Goal: Information Seeking & Learning: Learn about a topic

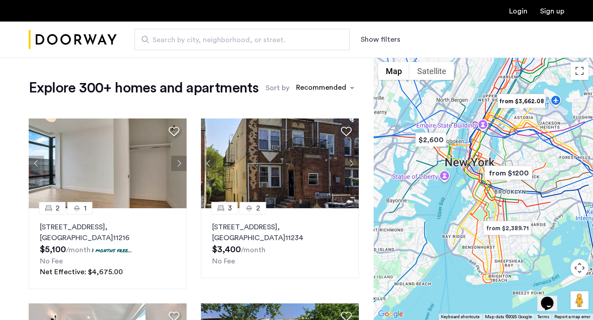
click at [390, 36] on button "Show filters" at bounding box center [380, 39] width 39 height 11
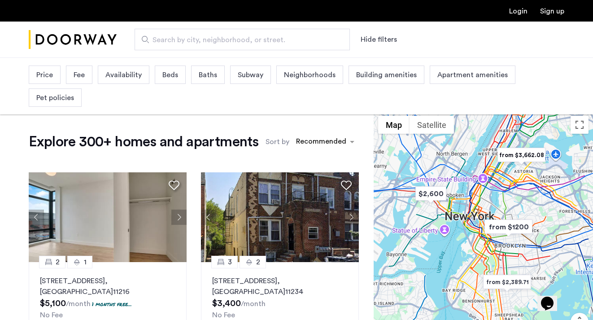
click at [174, 85] on div "Price Fee Availability Beds Baths Subway Neighborhoods Building amenities Apart…" at bounding box center [296, 86] width 535 height 46
click at [174, 80] on span "Beds" at bounding box center [170, 75] width 16 height 11
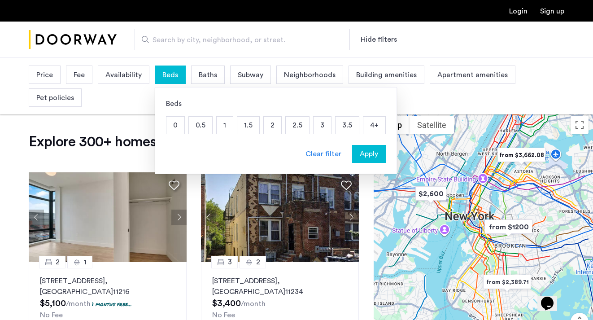
click at [225, 129] on p "1" at bounding box center [225, 125] width 16 height 17
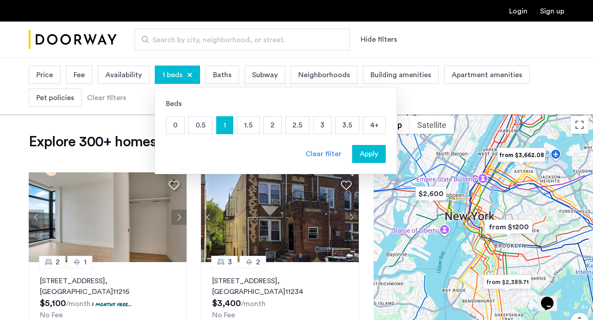
click at [360, 148] on span "Apply" at bounding box center [369, 153] width 18 height 11
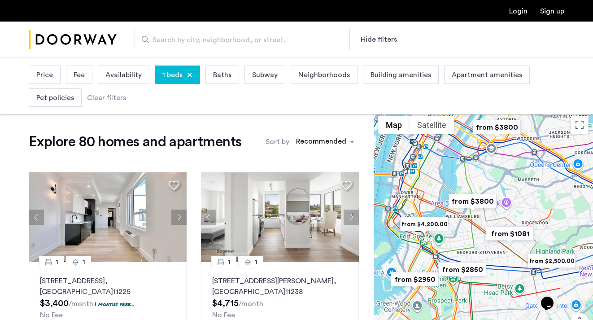
click at [52, 72] on span "Price" at bounding box center [44, 75] width 17 height 11
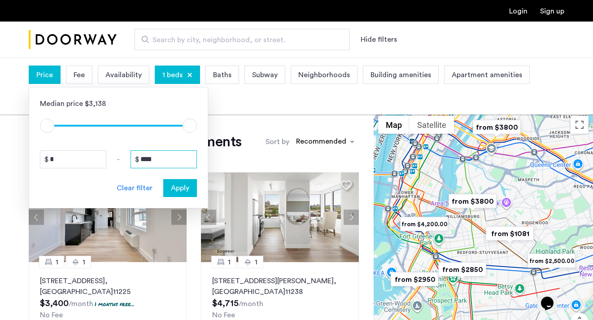
drag, startPoint x: 164, startPoint y: 160, endPoint x: 57, endPoint y: 154, distance: 106.9
click at [57, 155] on div "* - ****" at bounding box center [118, 159] width 157 height 18
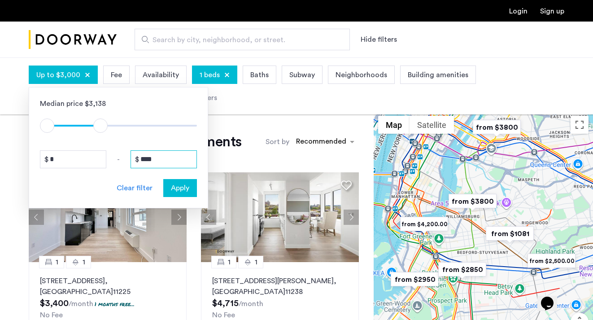
type input "****"
click at [177, 179] on button "Apply" at bounding box center [180, 188] width 34 height 18
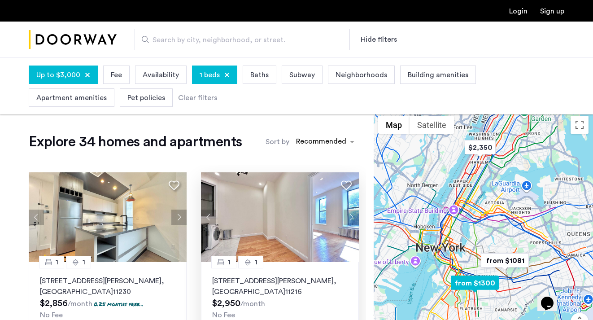
scroll to position [2, 0]
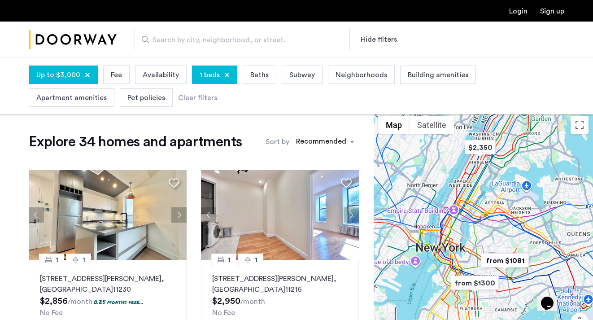
click at [463, 262] on div at bounding box center [483, 242] width 219 height 262
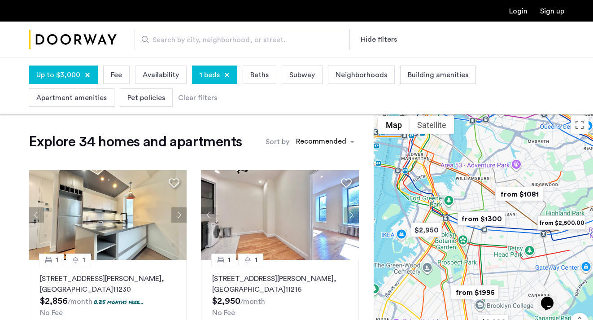
drag, startPoint x: 477, startPoint y: 282, endPoint x: 468, endPoint y: 219, distance: 63.4
click at [468, 219] on img "from $1300" at bounding box center [481, 219] width 55 height 20
click at [491, 245] on div "To navigate, press the arrow keys." at bounding box center [483, 242] width 219 height 262
click at [491, 245] on div at bounding box center [483, 242] width 219 height 262
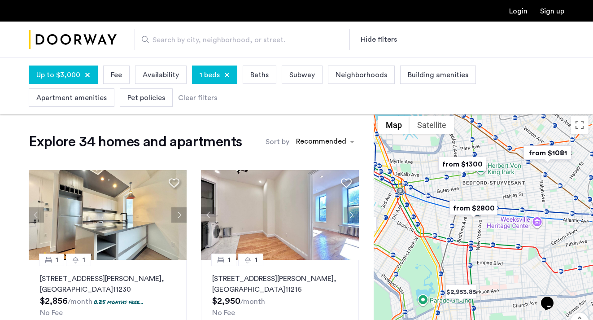
click at [484, 241] on div at bounding box center [483, 242] width 219 height 262
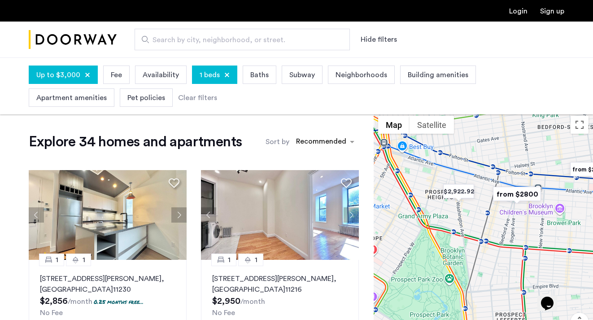
drag, startPoint x: 455, startPoint y: 226, endPoint x: 524, endPoint y: 228, distance: 69.1
click at [524, 228] on div at bounding box center [483, 242] width 219 height 262
click at [511, 216] on div at bounding box center [483, 242] width 219 height 262
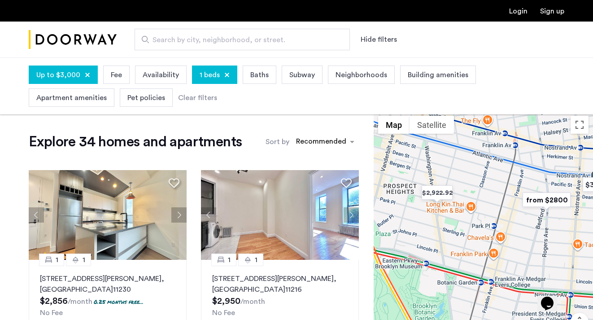
drag, startPoint x: 490, startPoint y: 208, endPoint x: 517, endPoint y: 226, distance: 32.3
click at [517, 226] on div at bounding box center [483, 242] width 219 height 262
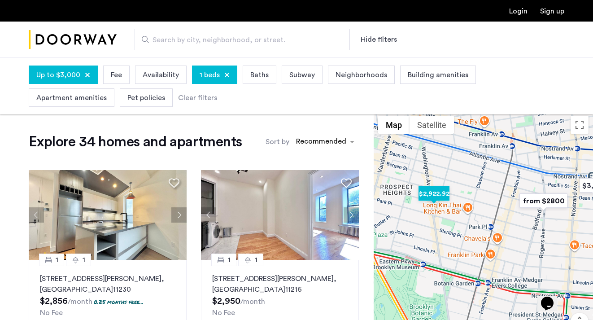
click at [433, 191] on img "$2,922.92" at bounding box center [434, 193] width 38 height 20
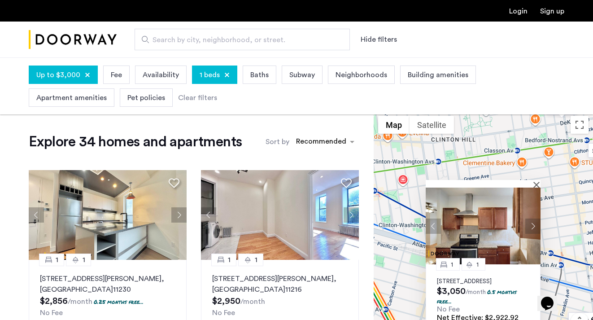
click at [471, 278] on p "396 Prospect Place, Unit 3, Brooklyn, NY 11238" at bounding box center [483, 281] width 92 height 7
click at [287, 279] on p "24 Rogers Avenue, Unit 4C, Brooklyn , NY 11216" at bounding box center [279, 284] width 135 height 22
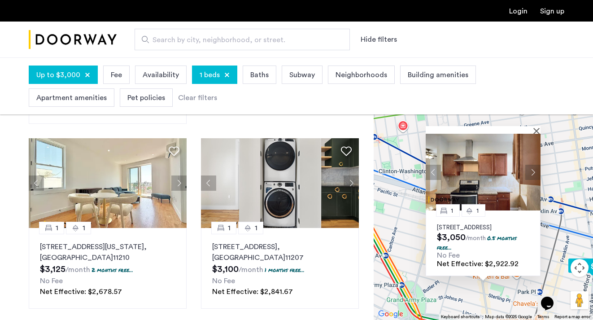
scroll to position [125, 0]
click at [538, 127] on button "Close" at bounding box center [538, 130] width 6 height 6
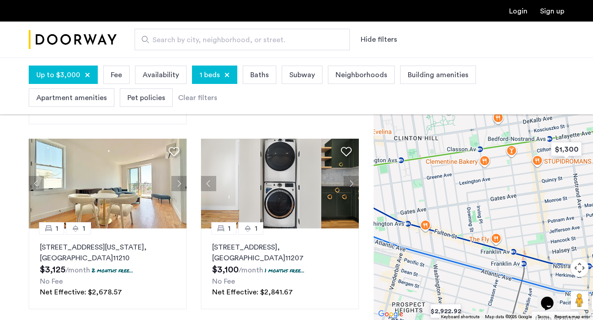
drag, startPoint x: 474, startPoint y: 207, endPoint x: 436, endPoint y: 259, distance: 64.0
click at [436, 259] on div at bounding box center [483, 188] width 219 height 262
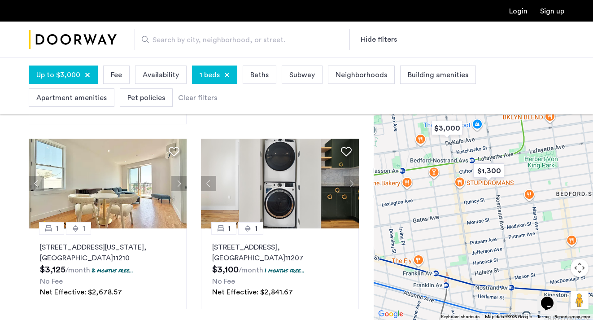
drag, startPoint x: 505, startPoint y: 237, endPoint x: 429, endPoint y: 259, distance: 79.2
click at [428, 259] on div at bounding box center [483, 188] width 219 height 262
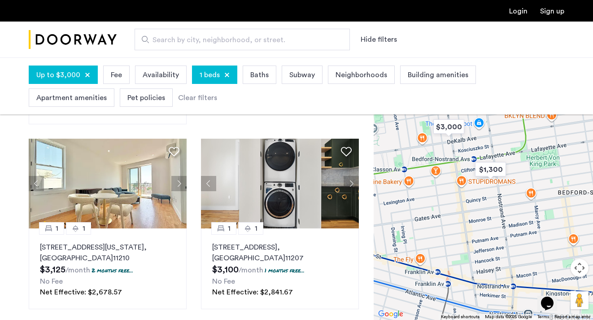
click at [453, 232] on div at bounding box center [483, 188] width 219 height 262
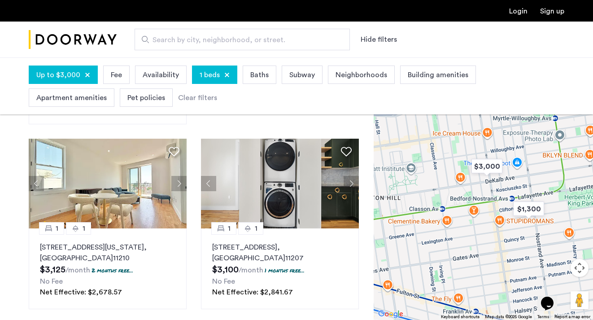
drag, startPoint x: 449, startPoint y: 217, endPoint x: 487, endPoint y: 261, distance: 57.8
click at [488, 261] on div at bounding box center [483, 188] width 219 height 262
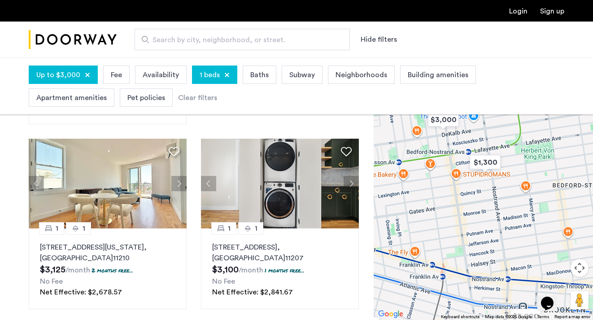
drag, startPoint x: 487, startPoint y: 260, endPoint x: 444, endPoint y: 215, distance: 63.1
click at [444, 215] on div at bounding box center [483, 188] width 219 height 262
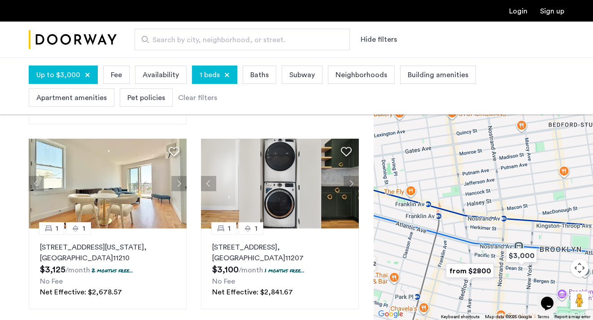
drag, startPoint x: 444, startPoint y: 215, endPoint x: 440, endPoint y: 152, distance: 62.9
click at [440, 152] on div at bounding box center [483, 188] width 219 height 262
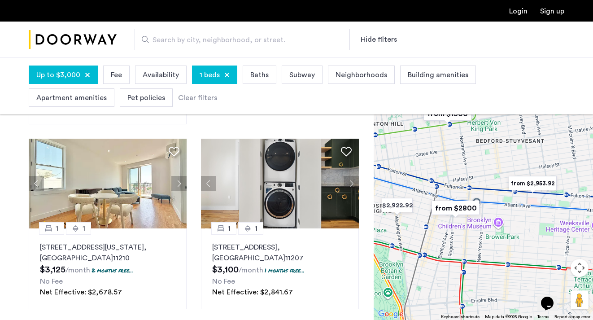
click at [457, 235] on div at bounding box center [483, 188] width 219 height 262
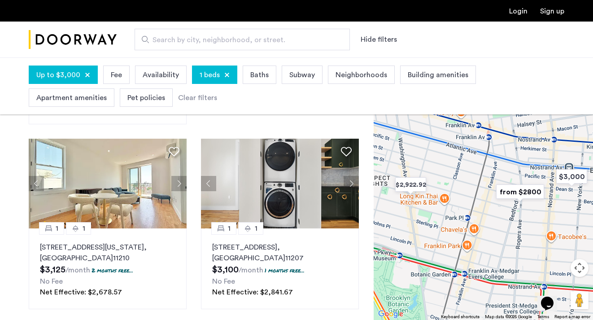
drag, startPoint x: 425, startPoint y: 227, endPoint x: 497, endPoint y: 226, distance: 72.2
click at [498, 226] on div at bounding box center [483, 188] width 219 height 262
click at [522, 193] on img "from $2800" at bounding box center [519, 191] width 55 height 20
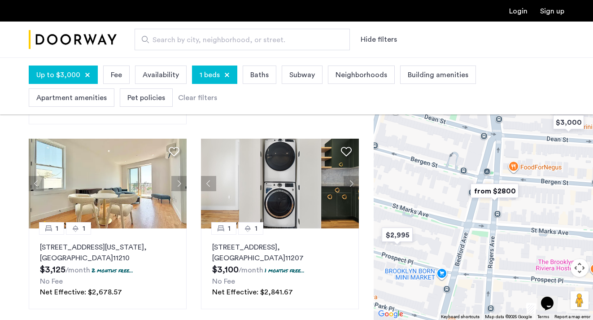
click at [493, 191] on img "from $2800" at bounding box center [494, 191] width 55 height 20
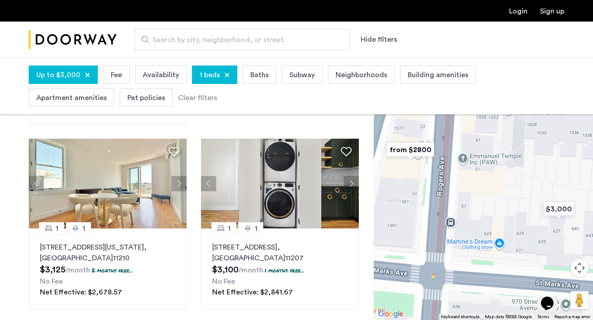
click at [417, 150] on img "from $2800" at bounding box center [410, 149] width 55 height 20
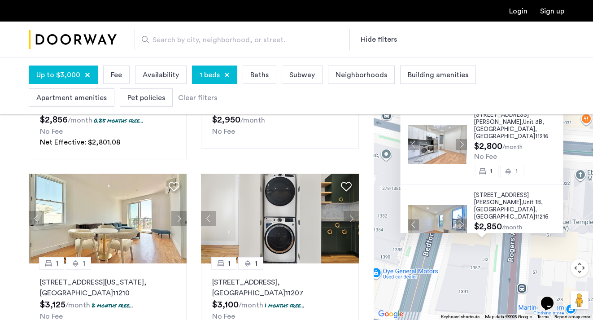
scroll to position [60, 0]
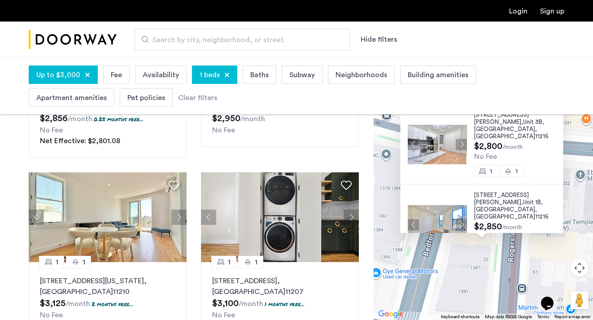
click at [498, 206] on span ", NY" at bounding box center [505, 212] width 63 height 13
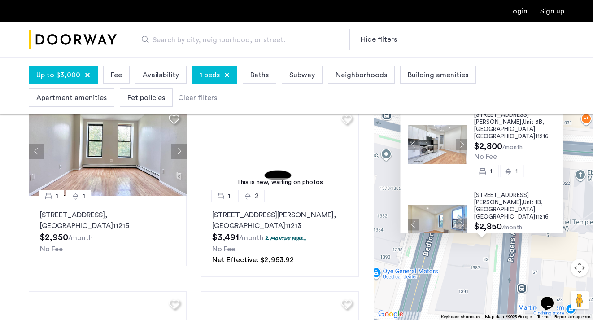
scroll to position [374, 0]
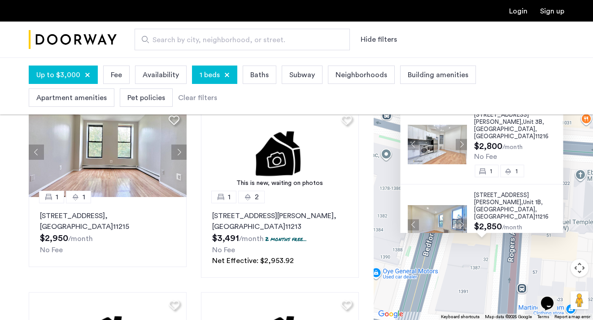
click at [74, 47] on img "Cazamio Logo" at bounding box center [73, 40] width 88 height 34
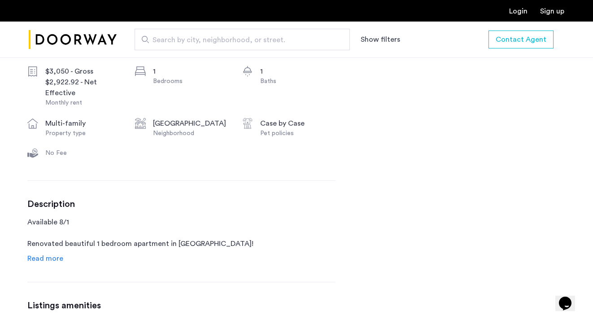
scroll to position [351, 0]
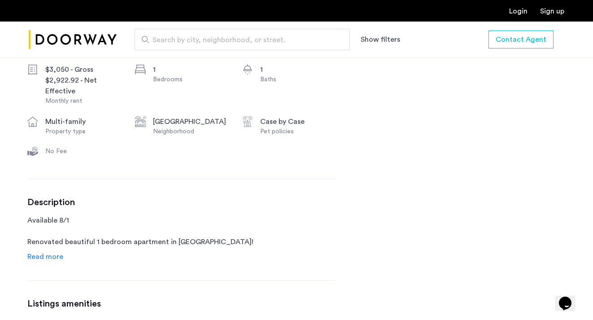
click at [53, 256] on span "Read more" at bounding box center [45, 256] width 36 height 7
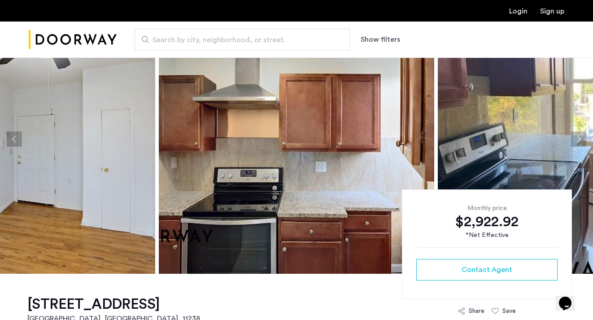
scroll to position [55, 0]
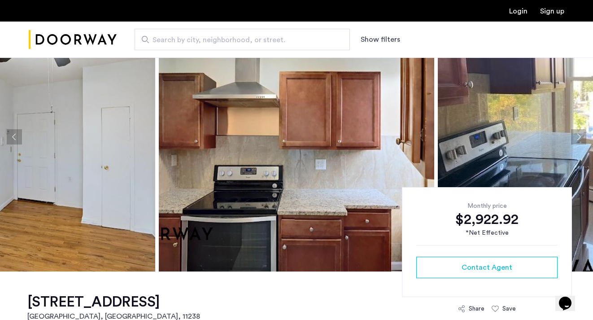
click at [537, 131] on img at bounding box center [575, 136] width 275 height 269
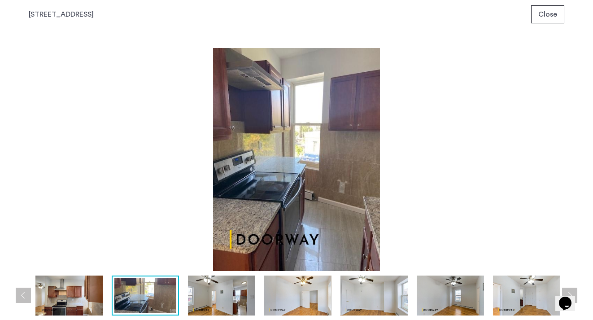
scroll to position [0, 0]
click at [536, 131] on img at bounding box center [296, 159] width 535 height 223
click at [225, 301] on img at bounding box center [221, 295] width 67 height 40
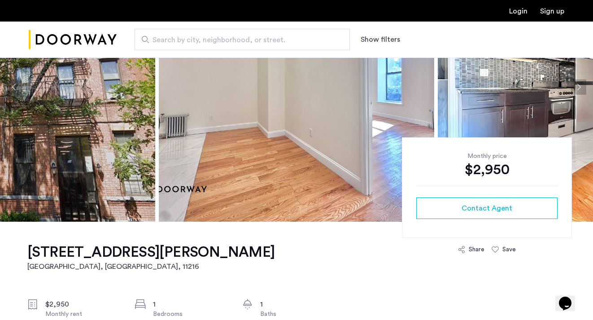
scroll to position [102, 0]
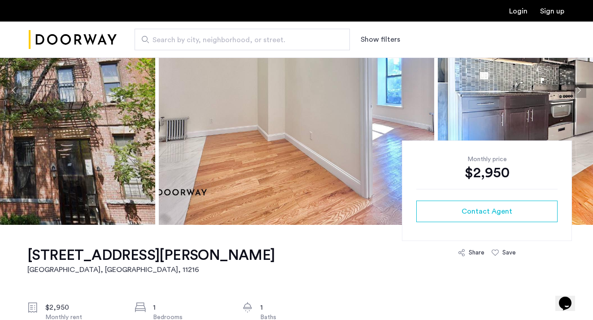
click at [316, 174] on img at bounding box center [296, 90] width 275 height 269
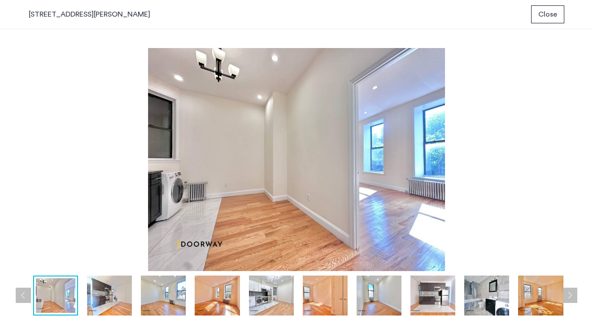
click at [120, 301] on img at bounding box center [109, 295] width 45 height 40
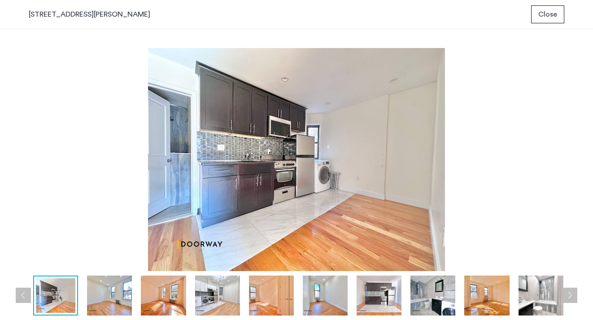
click at [181, 296] on img at bounding box center [163, 295] width 45 height 40
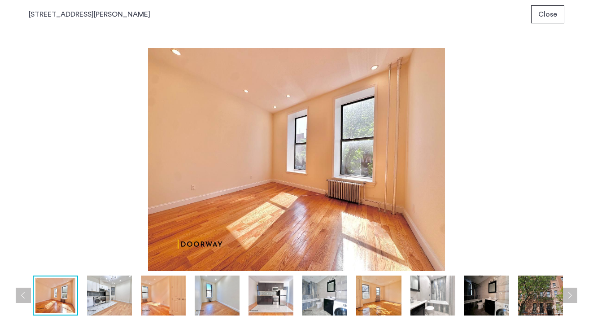
click at [217, 296] on img at bounding box center [217, 295] width 45 height 40
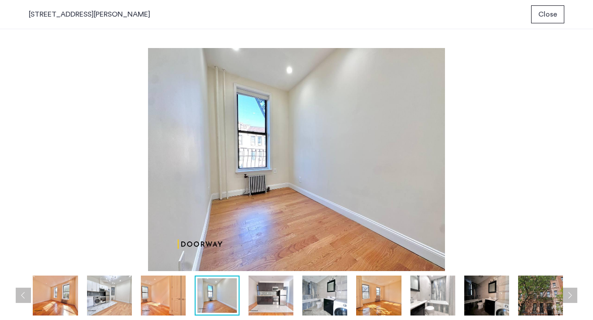
click at [257, 299] on img at bounding box center [270, 295] width 45 height 40
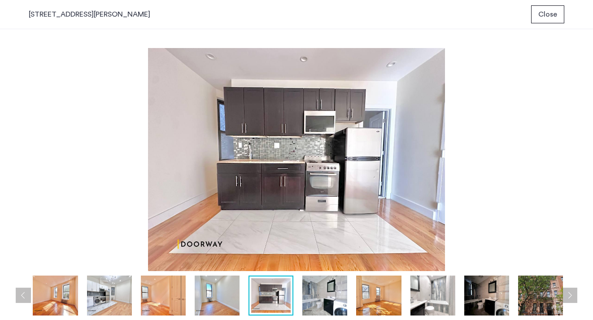
click at [321, 300] on img at bounding box center [324, 295] width 45 height 40
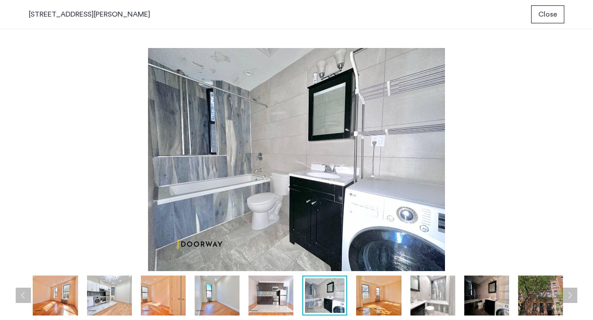
click at [535, 17] on button "Close" at bounding box center [547, 14] width 33 height 18
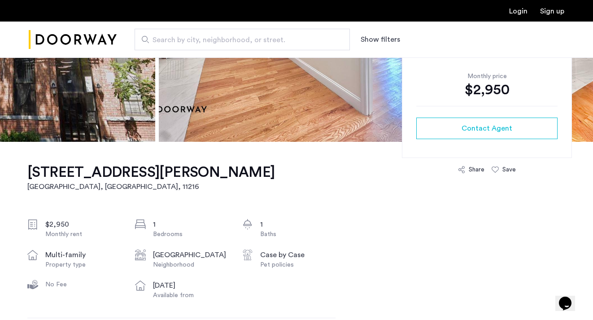
scroll to position [185, 0]
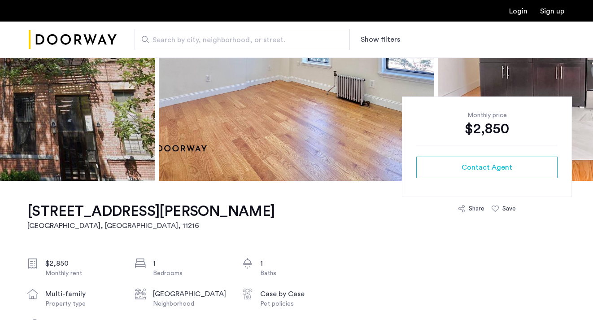
scroll to position [281, 0]
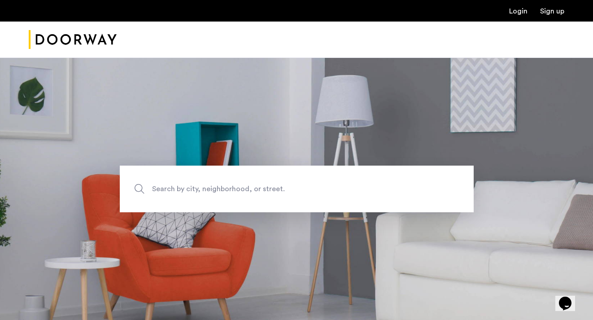
click at [103, 48] on img "Cazamio Logo" at bounding box center [73, 40] width 88 height 34
click at [213, 46] on div at bounding box center [296, 40] width 593 height 36
click at [131, 43] on div at bounding box center [296, 40] width 593 height 36
click at [118, 42] on div at bounding box center [296, 40] width 593 height 36
click at [113, 40] on img "Cazamio Logo" at bounding box center [73, 40] width 88 height 34
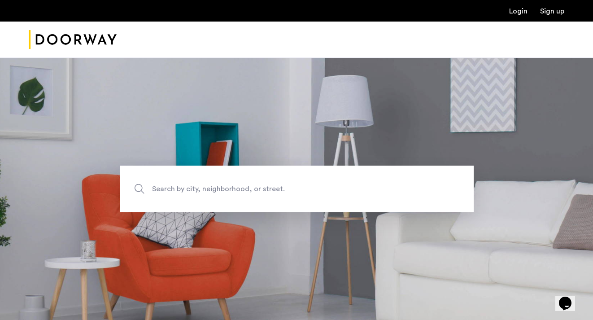
click at [109, 36] on img "Cazamio Logo" at bounding box center [73, 40] width 88 height 34
click at [107, 37] on img "Cazamio Logo" at bounding box center [73, 40] width 88 height 34
